Goal: Navigation & Orientation: Understand site structure

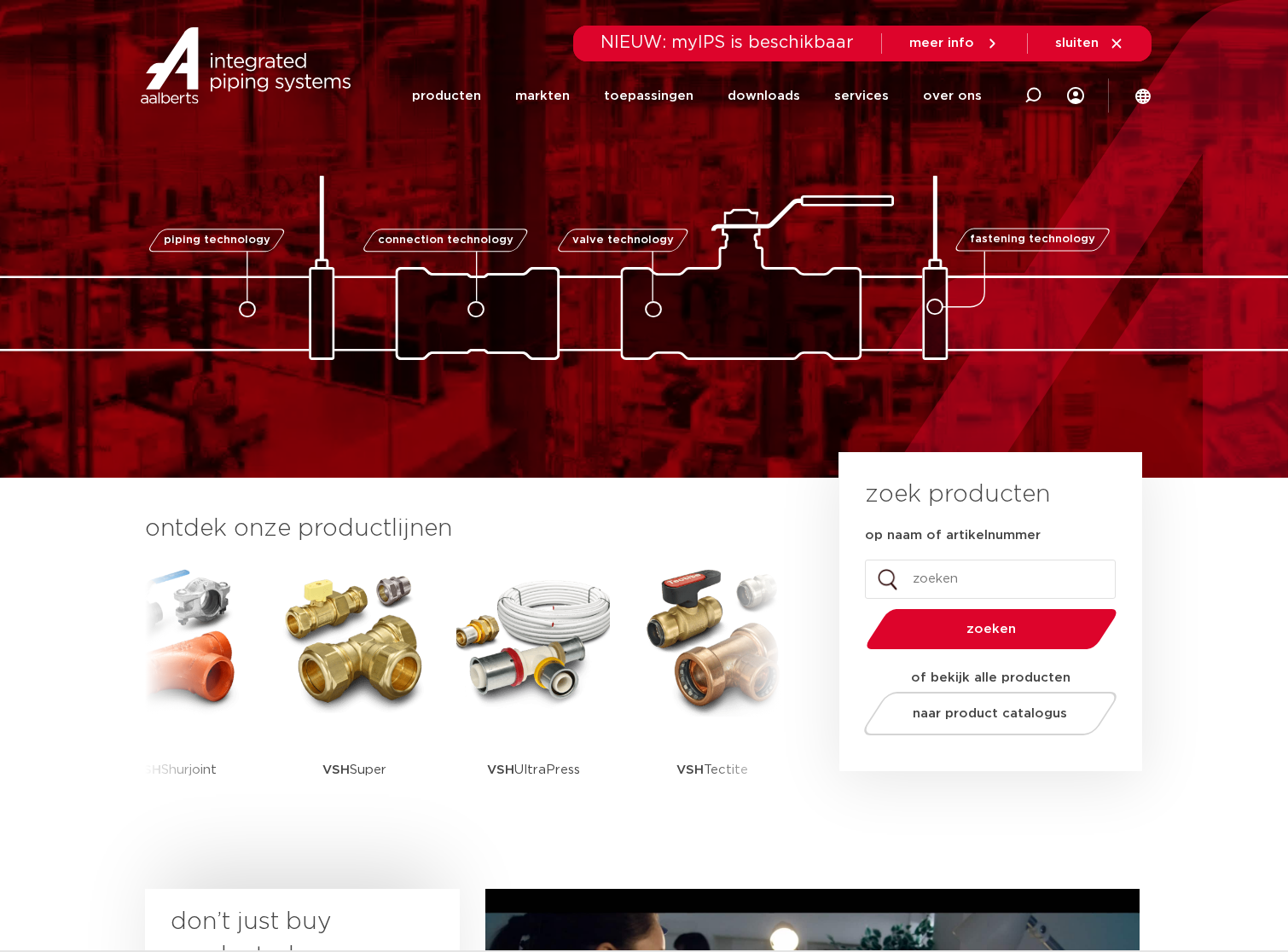
click at [249, 71] on img at bounding box center [245, 65] width 219 height 77
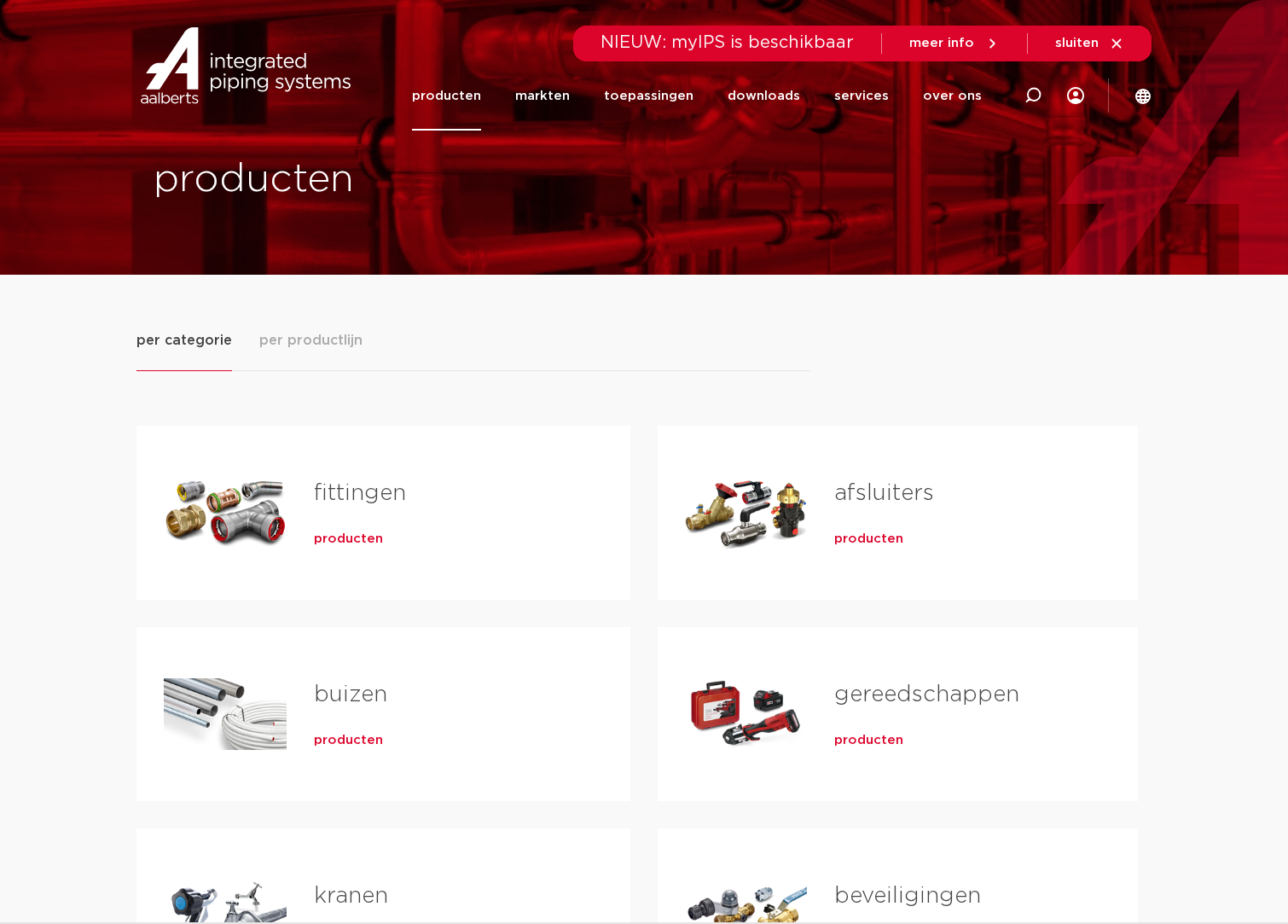
click at [542, 90] on link "markten" at bounding box center [542, 96] width 54 height 69
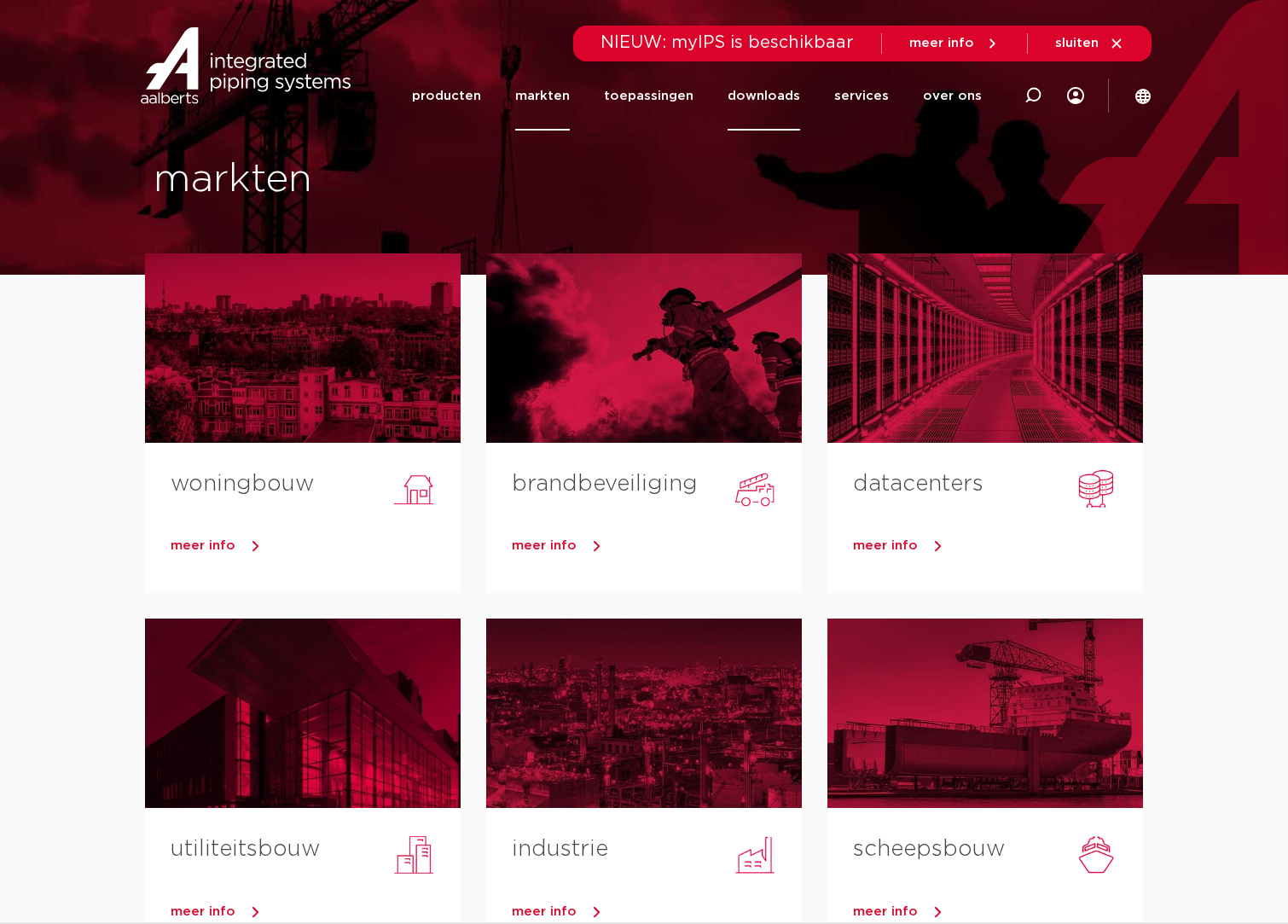
click at [782, 91] on link "downloads" at bounding box center [764, 96] width 73 height 69
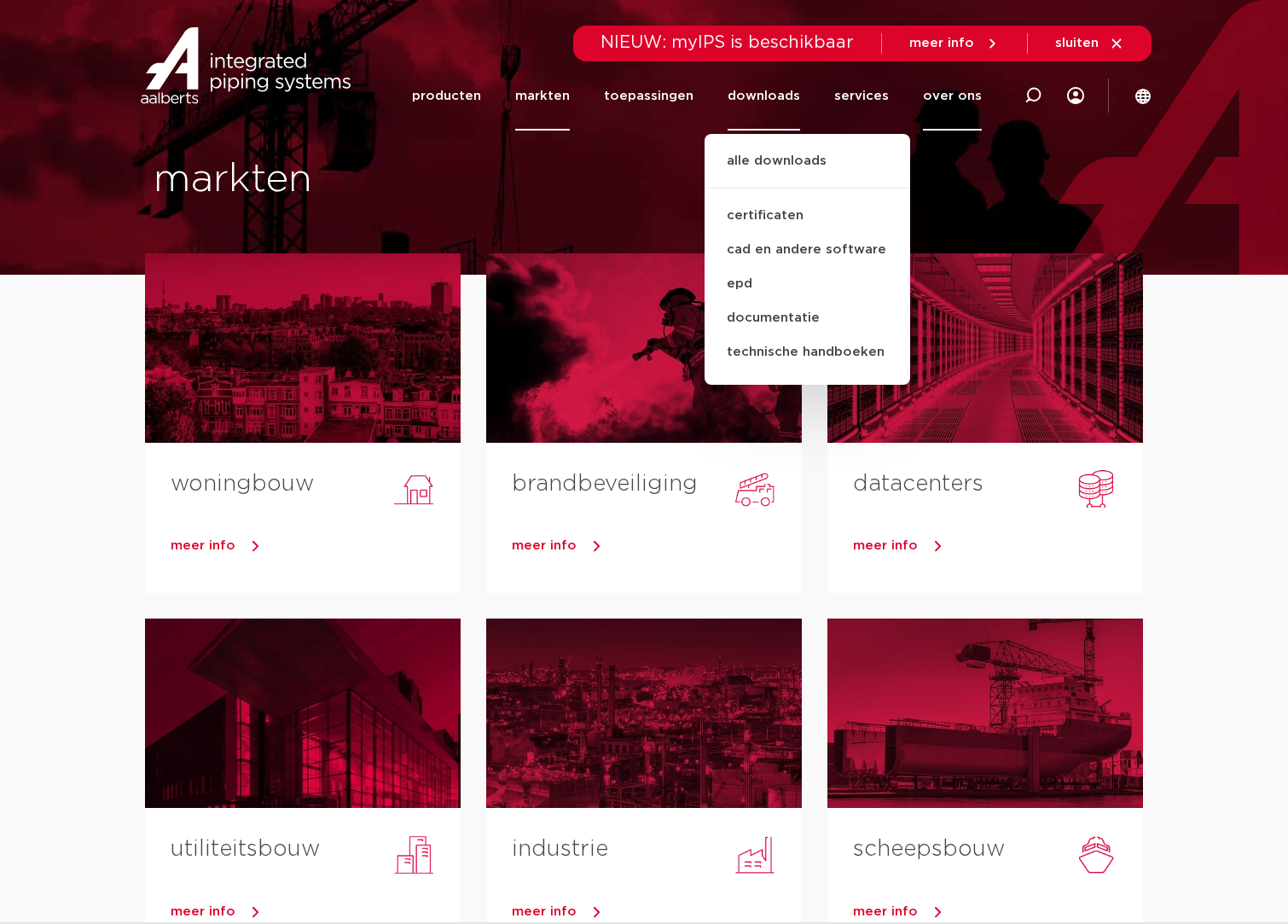
click at [946, 92] on link "over ons" at bounding box center [952, 96] width 59 height 69
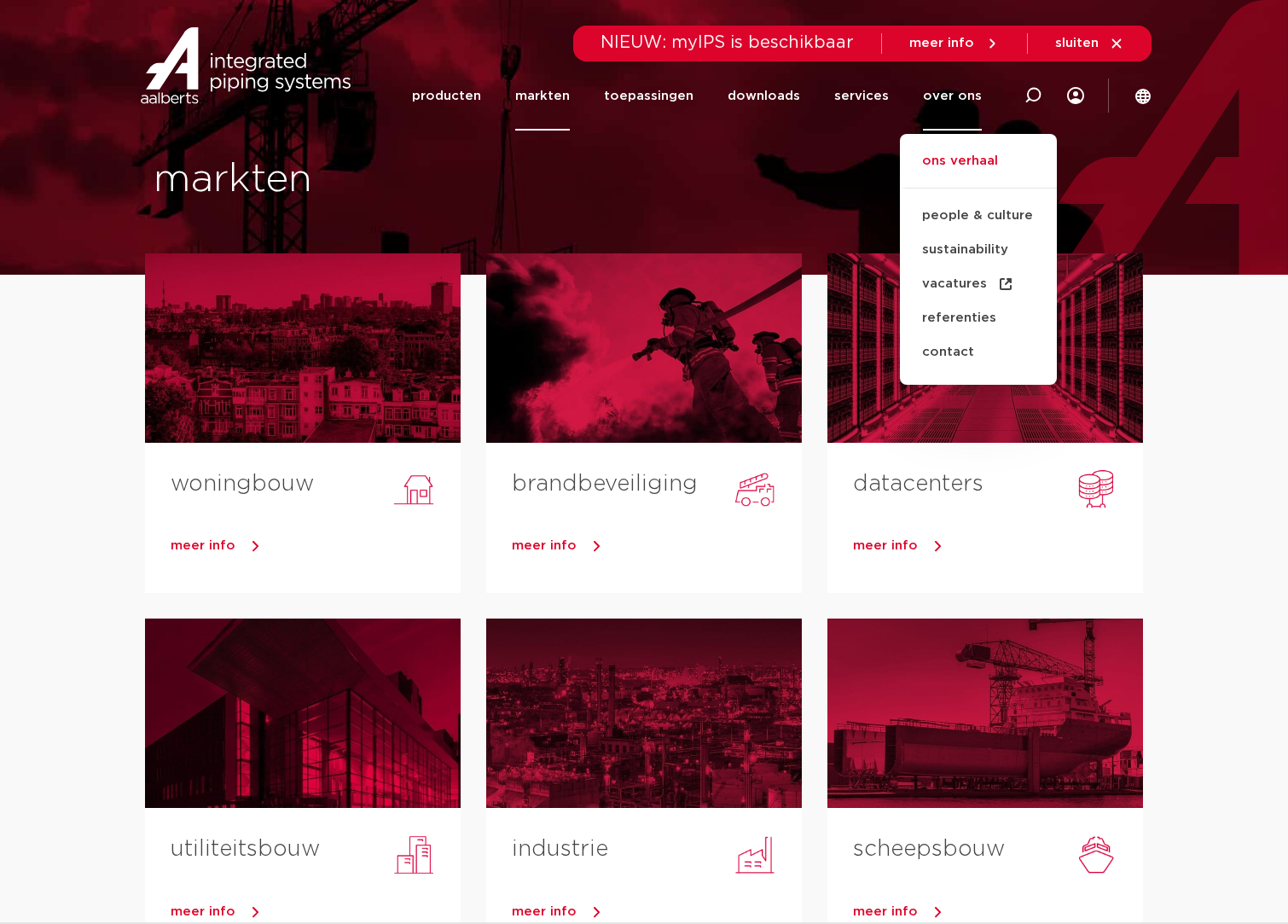
click at [955, 154] on link "ons verhaal" at bounding box center [978, 169] width 157 height 37
